Goal: Check status

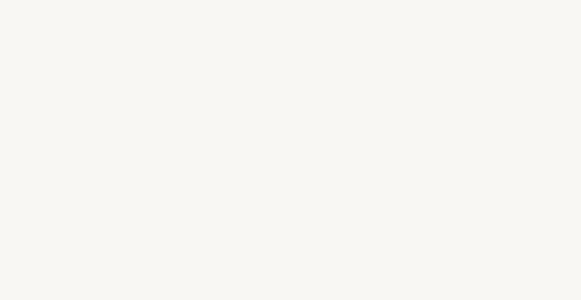
select select "US"
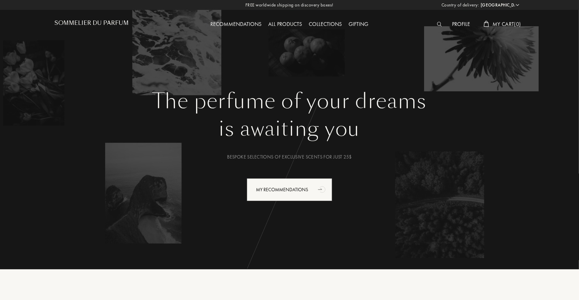
click at [463, 21] on div "Profile" at bounding box center [461, 24] width 25 height 9
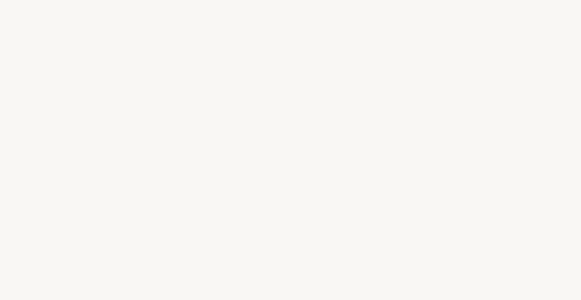
select select "US"
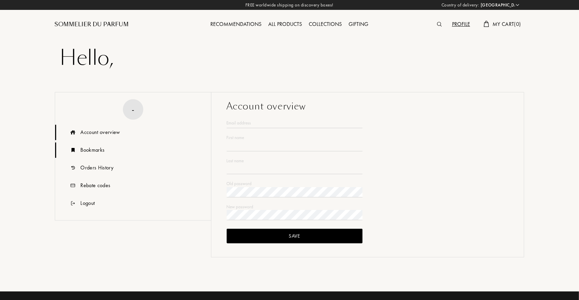
type input "Will"
type input "[PERSON_NAME]"
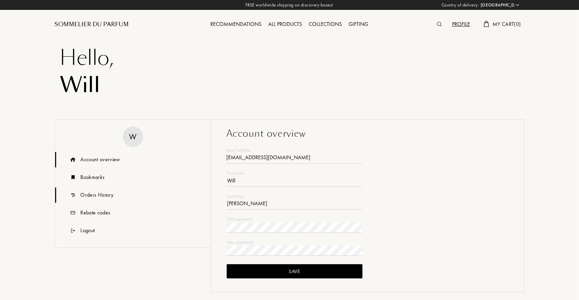
type input "[EMAIL_ADDRESS][DOMAIN_NAME]"
click at [105, 191] on div "Orders History" at bounding box center [97, 195] width 33 height 8
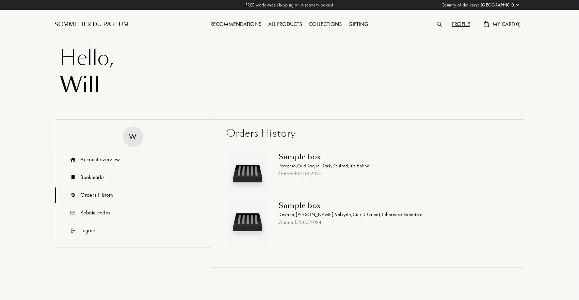
click at [306, 172] on div "Ordered: 13 . 08 . 2025" at bounding box center [391, 173] width 225 height 7
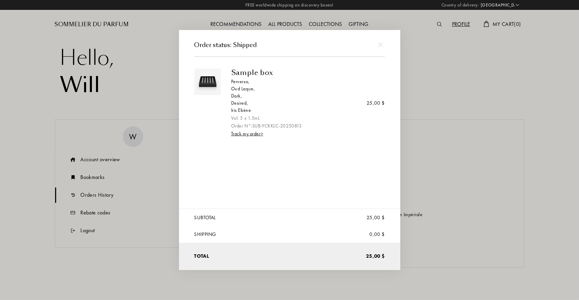
click at [257, 135] on link "Track my order >" at bounding box center [247, 133] width 32 height 6
